Goal: Entertainment & Leisure: Consume media (video, audio)

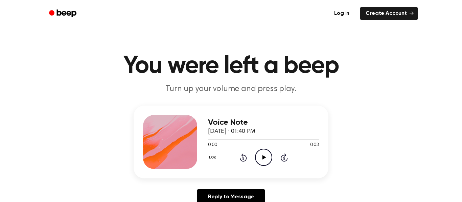
click at [268, 155] on icon "Play Audio" at bounding box center [263, 157] width 17 height 17
click at [262, 157] on icon "Play Audio" at bounding box center [263, 157] width 17 height 17
click at [265, 152] on icon "Play Audio" at bounding box center [263, 157] width 17 height 17
click at [268, 155] on icon "Play Audio" at bounding box center [263, 157] width 17 height 17
click at [265, 158] on icon "Play Audio" at bounding box center [263, 157] width 17 height 17
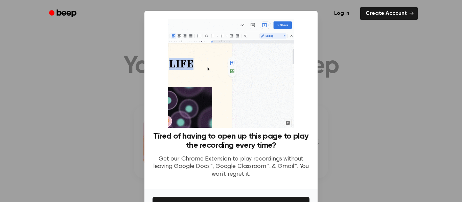
click at [341, 118] on div at bounding box center [231, 101] width 462 height 202
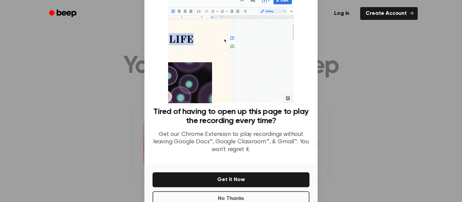
scroll to position [39, 0]
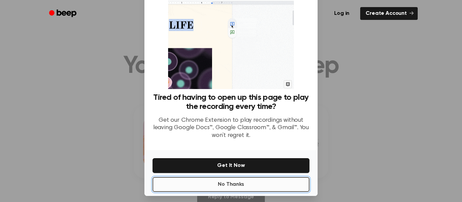
click at [249, 185] on button "No Thanks" at bounding box center [230, 184] width 157 height 15
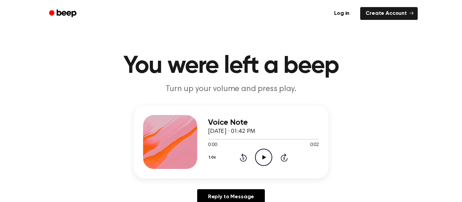
click at [260, 156] on icon "Play Audio" at bounding box center [263, 157] width 17 height 17
click at [261, 159] on icon "Play Audio" at bounding box center [263, 157] width 17 height 17
click at [267, 162] on icon "Play Audio" at bounding box center [263, 157] width 17 height 17
click at [269, 157] on icon "Play Audio" at bounding box center [263, 157] width 17 height 17
click at [269, 157] on icon "Pause Audio" at bounding box center [263, 157] width 17 height 17
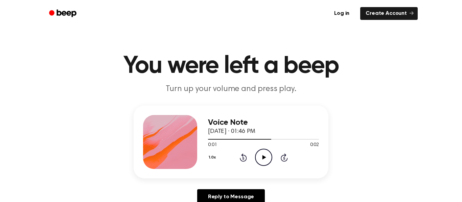
click at [269, 157] on icon "Play Audio" at bounding box center [263, 157] width 17 height 17
click at [265, 152] on icon "Play Audio" at bounding box center [263, 157] width 17 height 17
click at [266, 159] on icon "Play Audio" at bounding box center [263, 157] width 17 height 17
click at [261, 160] on icon "Play Audio" at bounding box center [263, 157] width 17 height 17
click at [262, 153] on icon "Play Audio" at bounding box center [263, 157] width 17 height 17
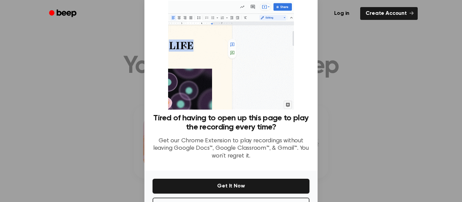
scroll to position [34, 0]
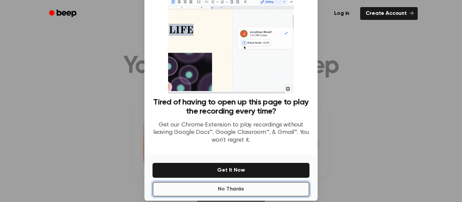
click at [251, 191] on button "No Thanks" at bounding box center [230, 189] width 157 height 15
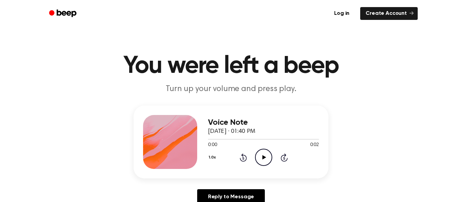
click at [264, 163] on icon "Play Audio" at bounding box center [263, 157] width 17 height 17
